Goal: Task Accomplishment & Management: Manage account settings

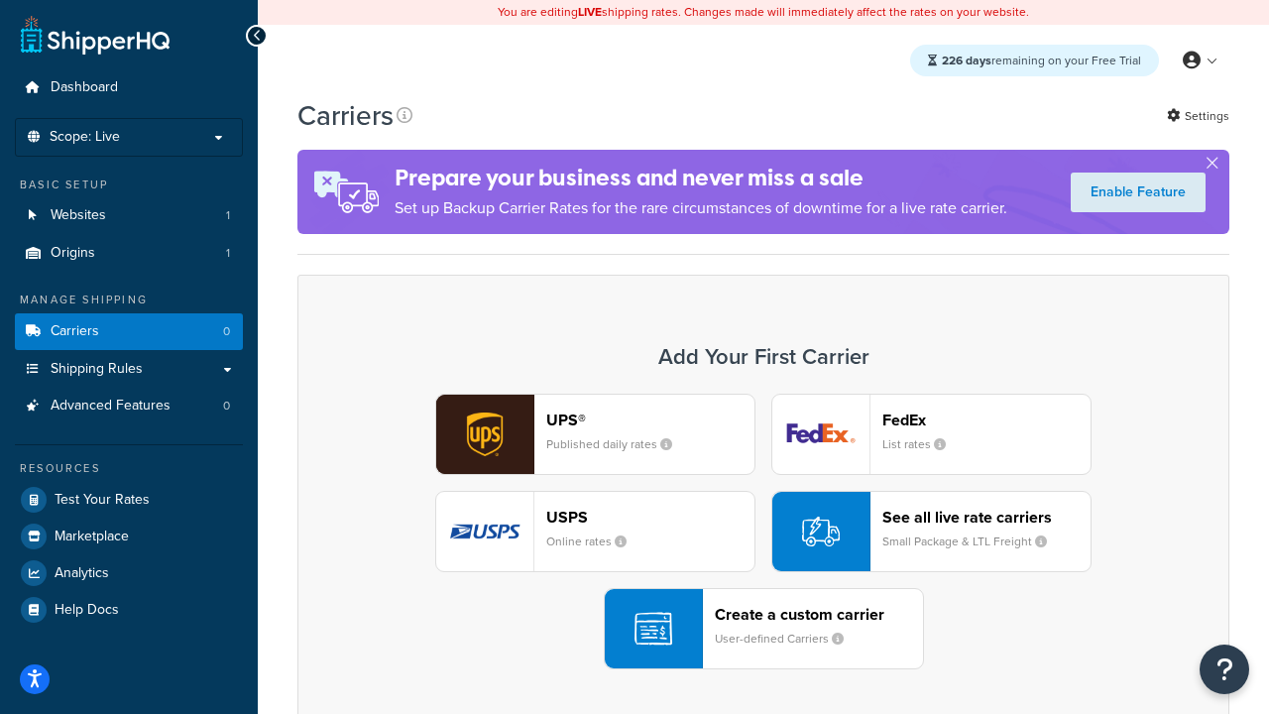
click at [763, 531] on div "UPS® Published daily rates FedEx List rates USPS Online rates See all live rate…" at bounding box center [763, 531] width 890 height 276
click at [986, 419] on header "FedEx" at bounding box center [986, 419] width 208 height 19
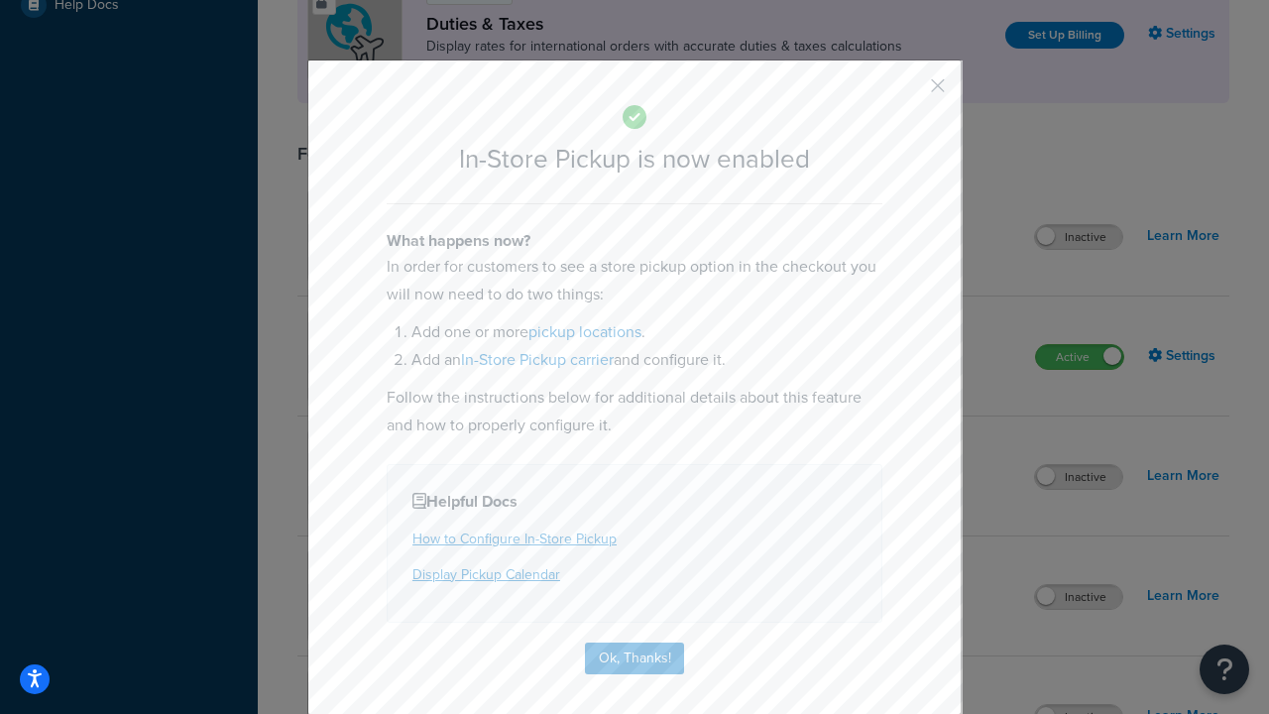
click at [908, 92] on button "button" at bounding box center [908, 92] width 5 height 5
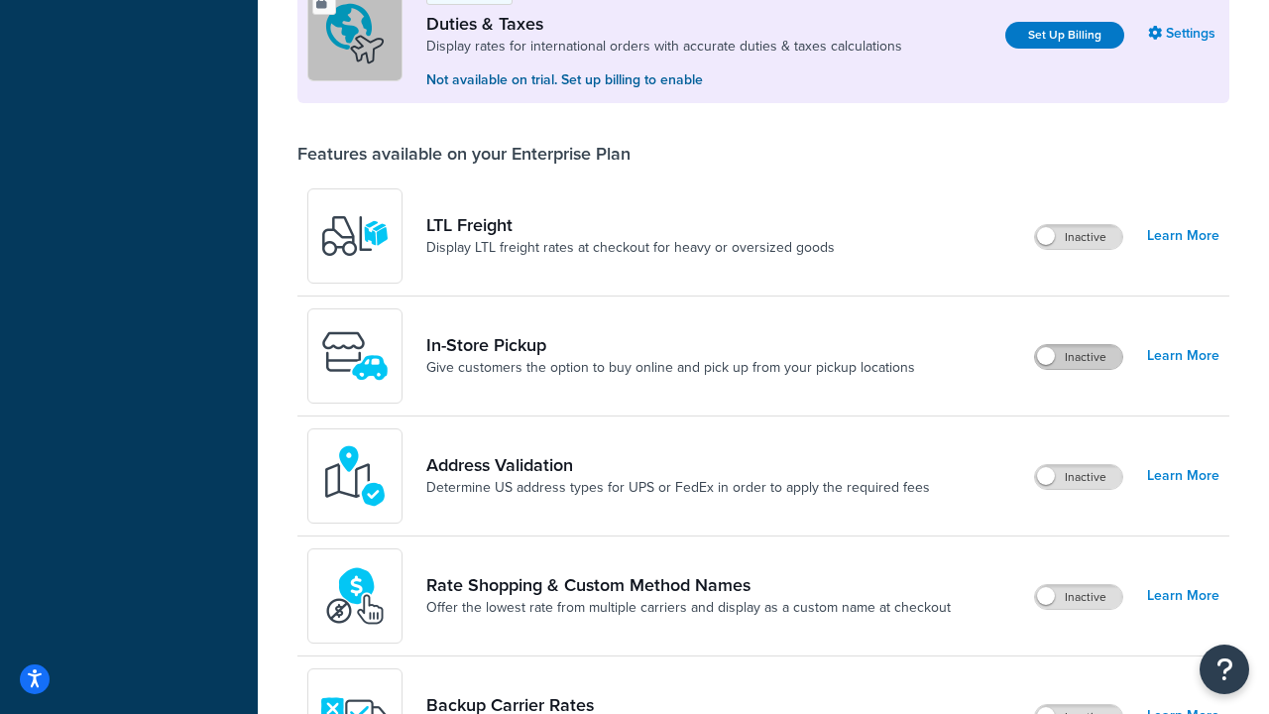
scroll to position [605, 0]
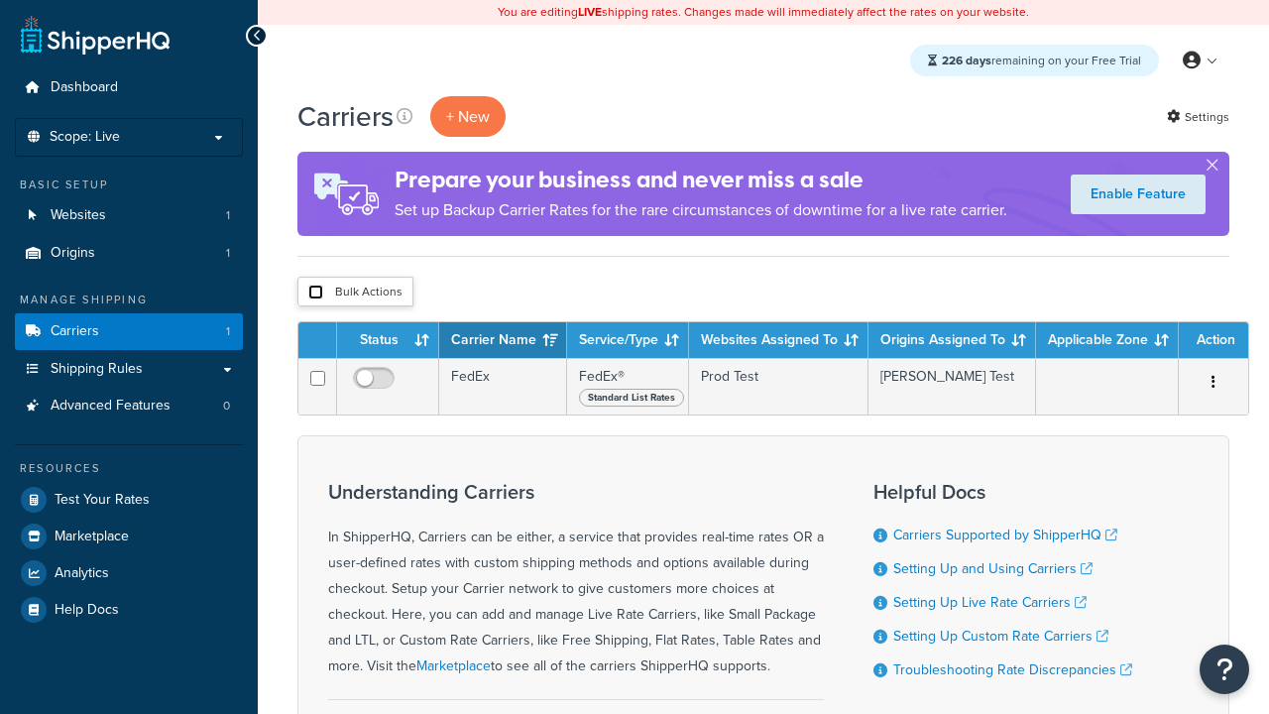
click at [315, 292] on input "checkbox" at bounding box center [315, 291] width 15 height 15
checkbox input "true"
click at [0, 0] on button "Delete" at bounding box center [0, 0] width 0 height 0
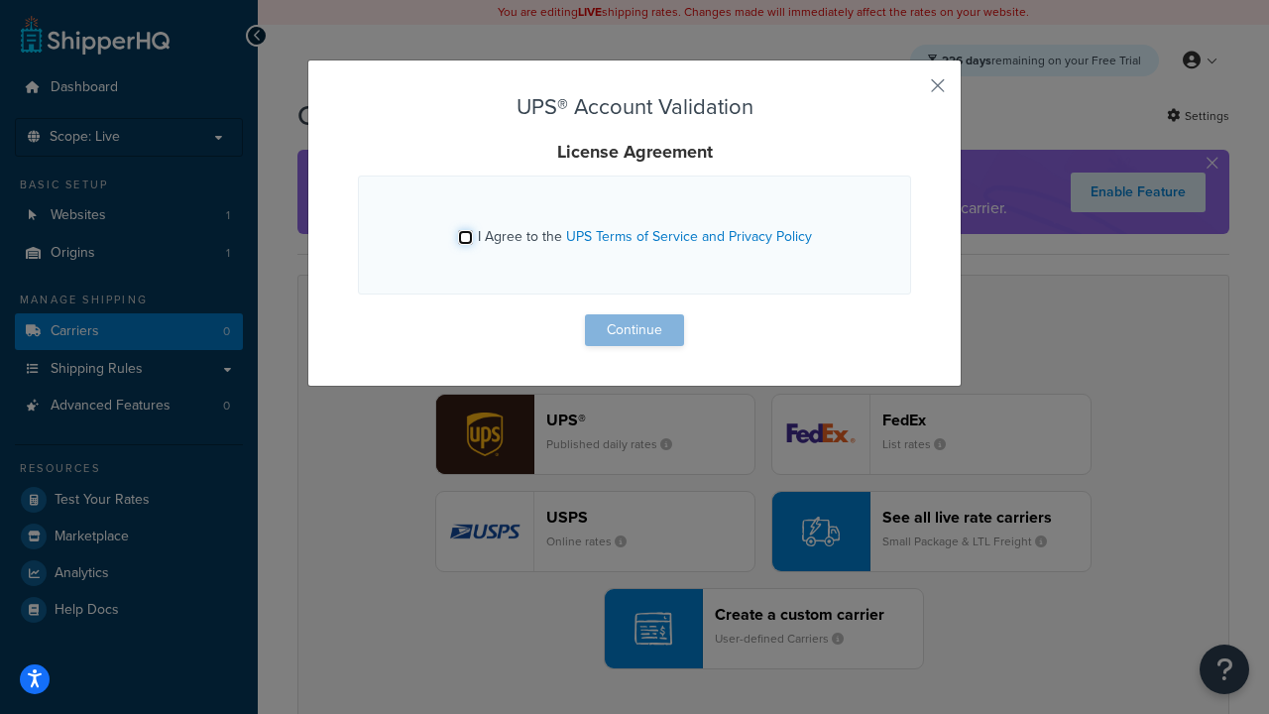
click at [465, 237] on input "I Agree to the UPS Terms of Service and Privacy Policy" at bounding box center [465, 237] width 15 height 15
checkbox input "true"
click at [634, 330] on button "Continue" at bounding box center [634, 330] width 99 height 32
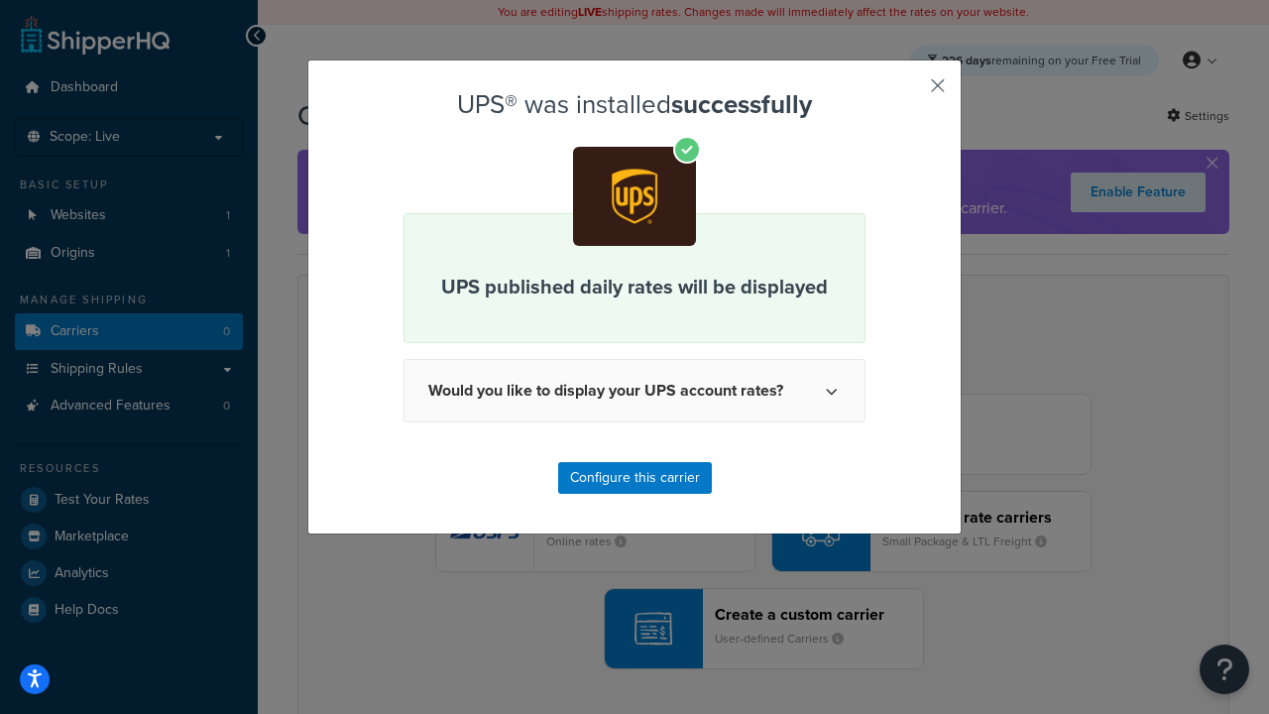
click at [908, 92] on button "button" at bounding box center [908, 92] width 5 height 5
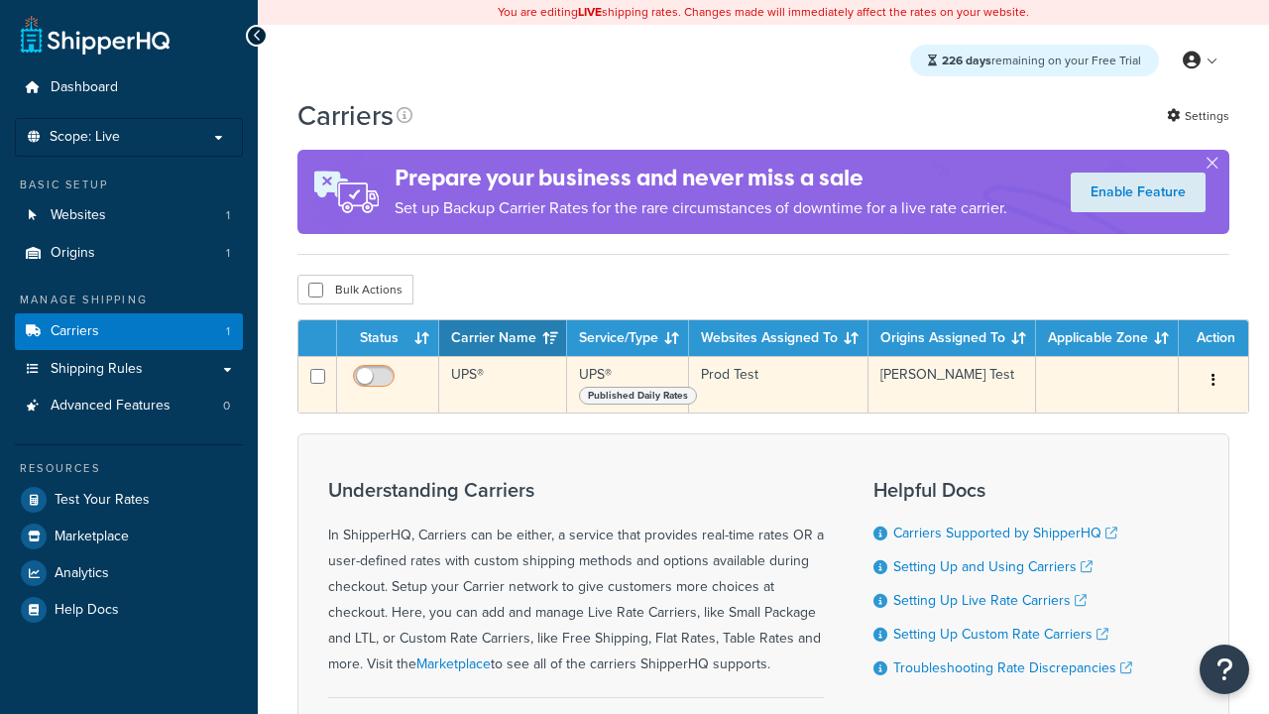
click at [376, 382] on input "checkbox" at bounding box center [376, 381] width 55 height 25
checkbox input "false"
